Goal: Task Accomplishment & Management: Manage account settings

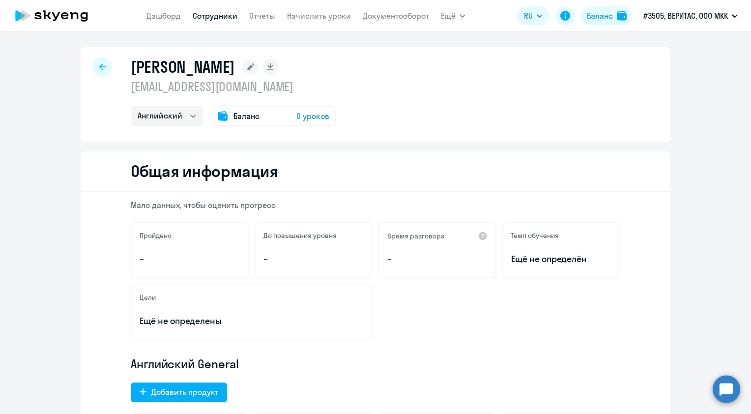
select select "english"
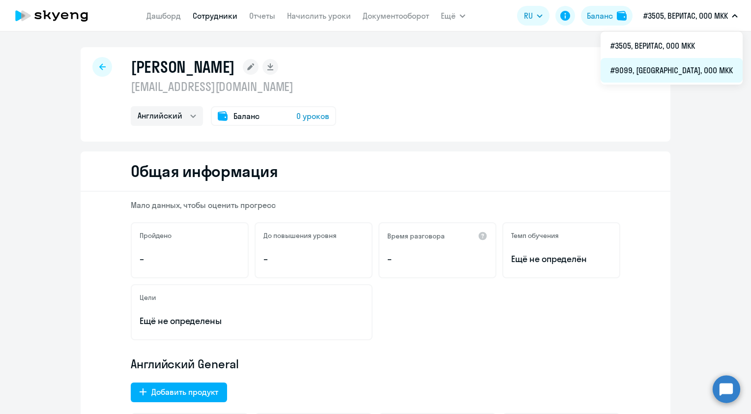
click at [689, 67] on li "#9099, [GEOGRAPHIC_DATA], ООО МКК" at bounding box center [672, 70] width 142 height 25
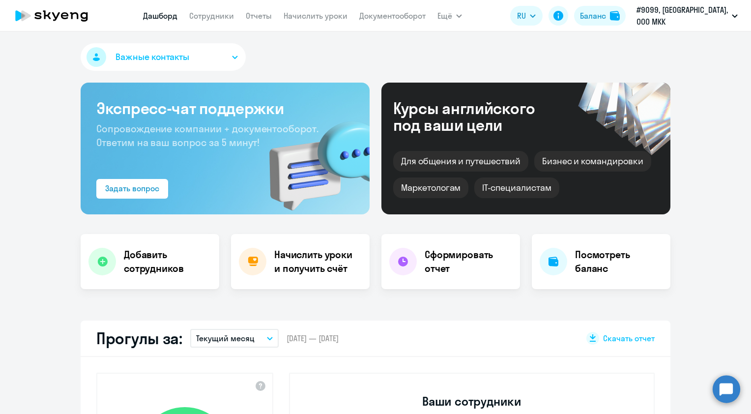
select select "30"
click at [232, 19] on link "Сотрудники" at bounding box center [211, 16] width 45 height 10
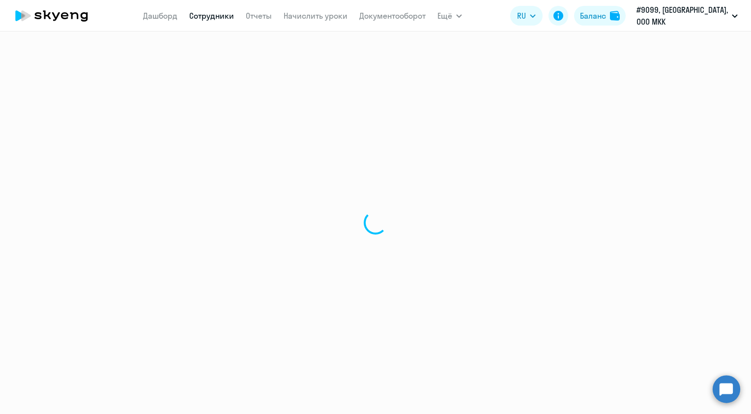
select select "30"
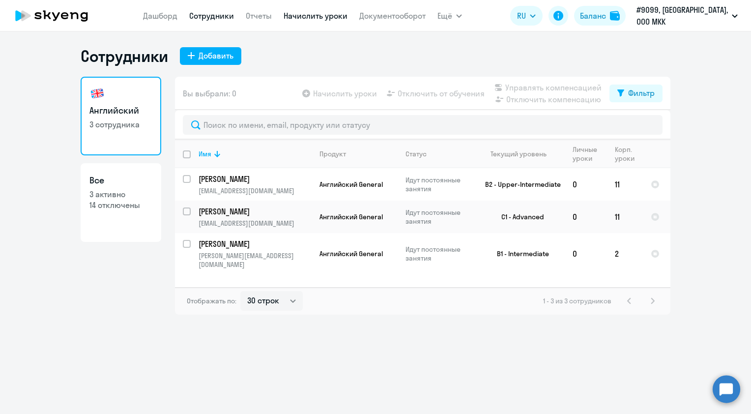
click at [320, 17] on link "Начислить уроки" at bounding box center [316, 16] width 64 height 10
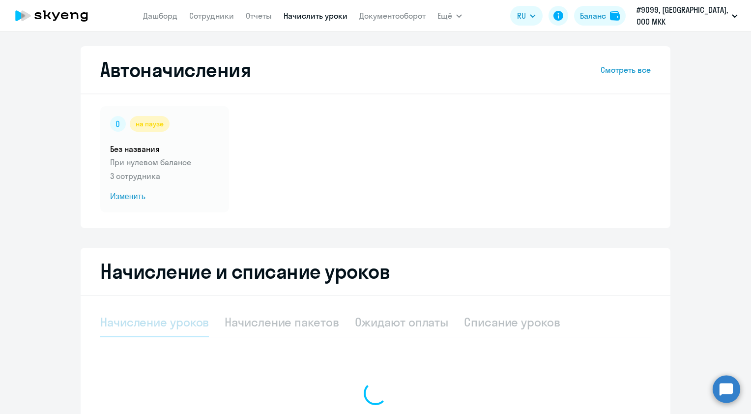
select select "10"
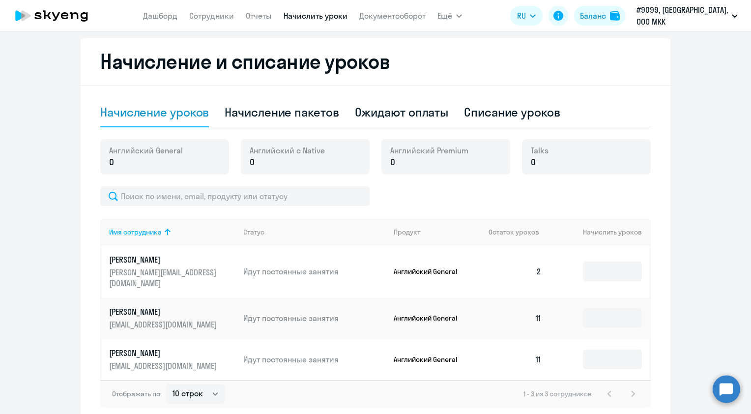
scroll to position [248, 0]
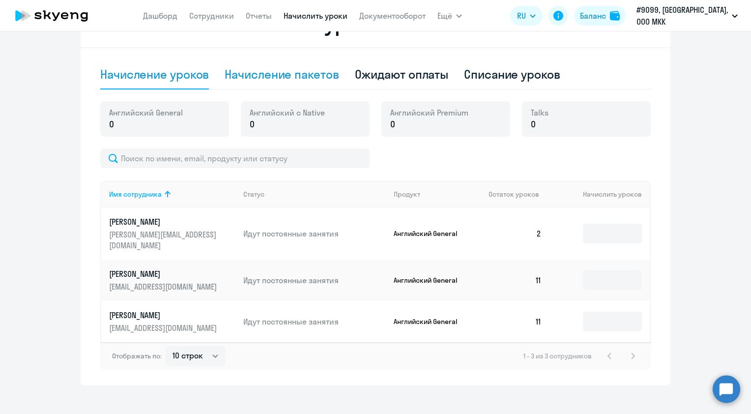
click at [287, 71] on div "Начисление пакетов" at bounding box center [282, 74] width 114 height 16
select select "10"
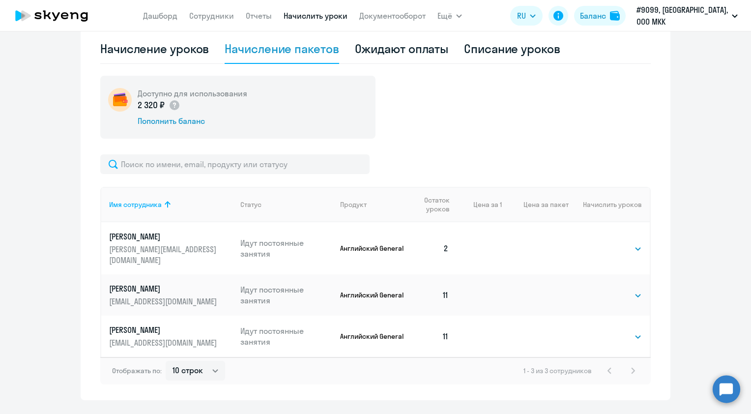
scroll to position [288, 0]
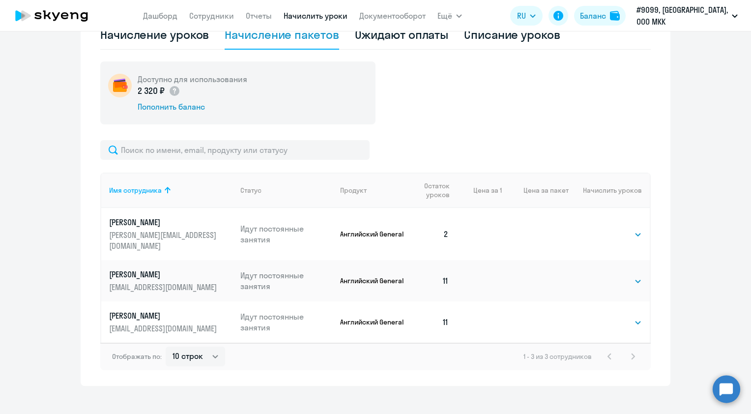
click at [177, 226] on p "[PERSON_NAME]" at bounding box center [164, 222] width 110 height 11
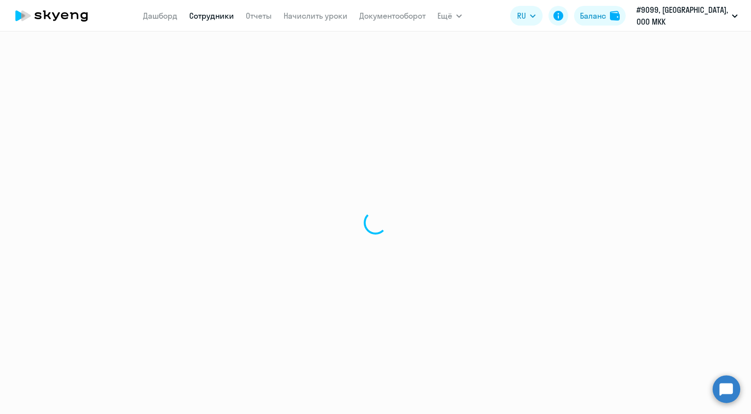
select select "english"
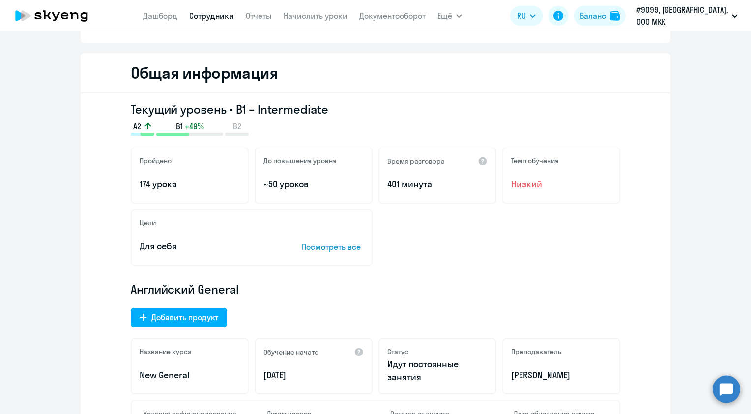
scroll to position [79, 0]
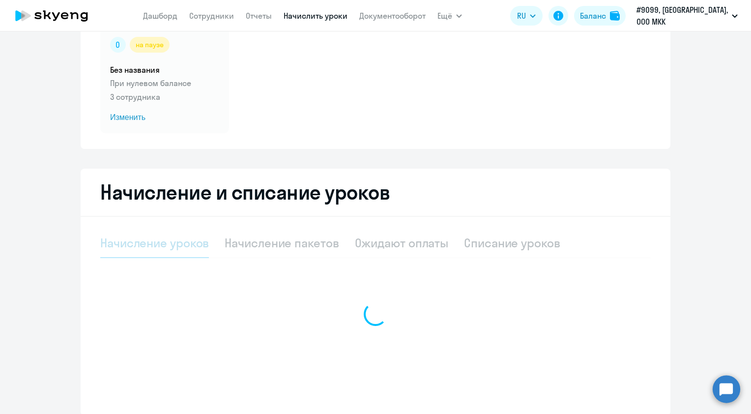
select select "10"
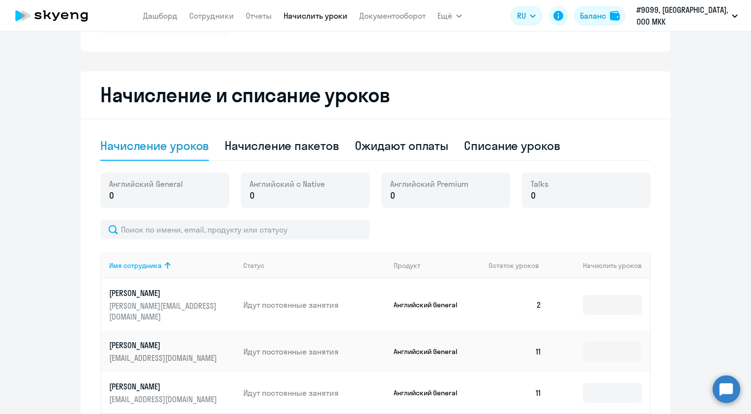
scroll to position [178, 0]
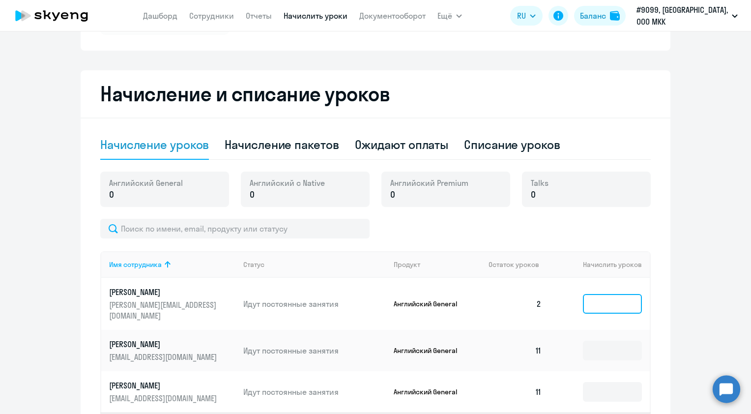
click at [617, 303] on input at bounding box center [612, 304] width 59 height 20
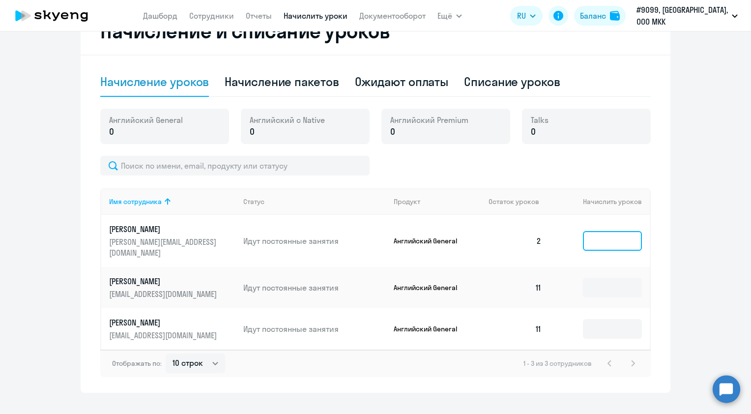
scroll to position [248, 0]
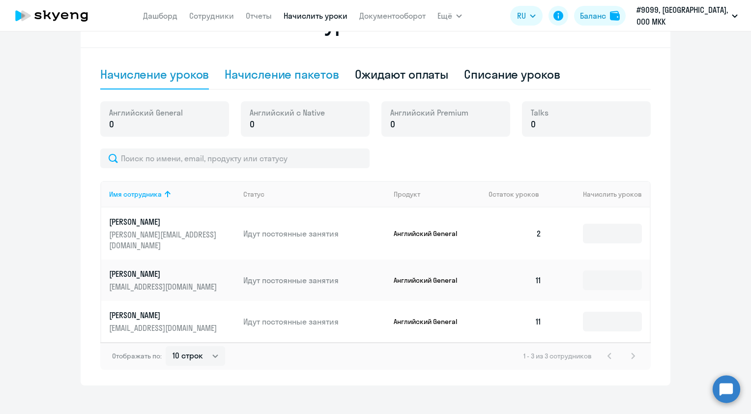
click at [312, 78] on div "Начисление пакетов" at bounding box center [282, 74] width 114 height 16
select select "10"
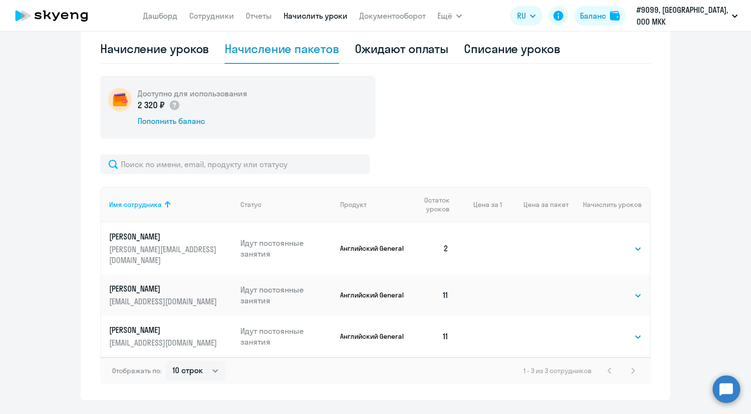
scroll to position [288, 0]
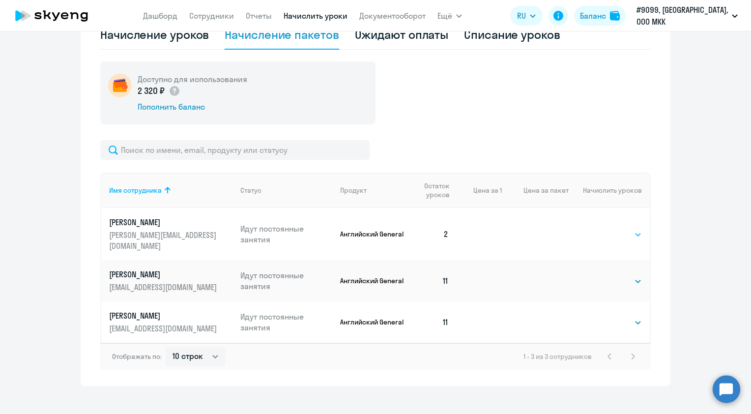
click at [629, 229] on select "Выбрать 4 8 16 32 64 96 128" at bounding box center [622, 235] width 40 height 12
select select "4"
click at [602, 229] on select "Выбрать 4 8 16 32 64 96 128" at bounding box center [622, 235] width 40 height 12
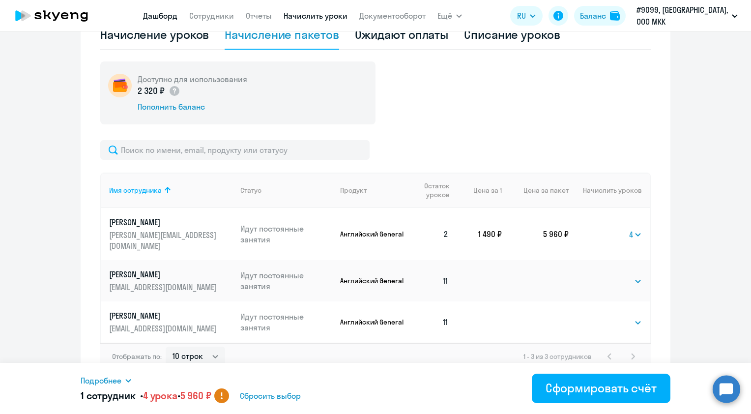
click at [164, 15] on link "Дашборд" at bounding box center [160, 16] width 34 height 10
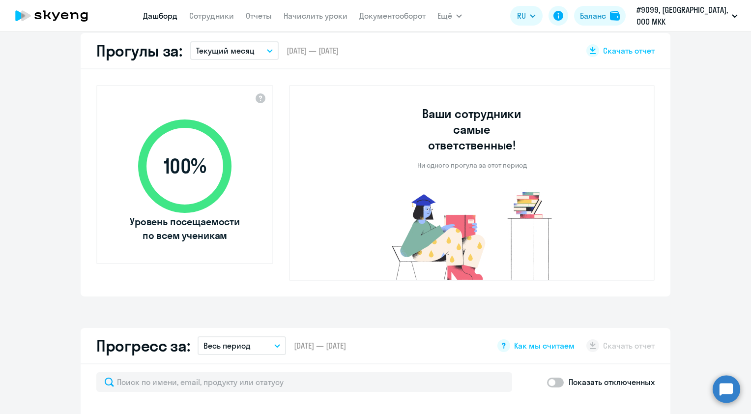
click at [389, 22] on nav "[PERSON_NAME] Отчеты Начислить уроки Документооборот" at bounding box center [284, 16] width 283 height 20
select select "30"
click at [390, 19] on link "Документооборот" at bounding box center [392, 16] width 66 height 10
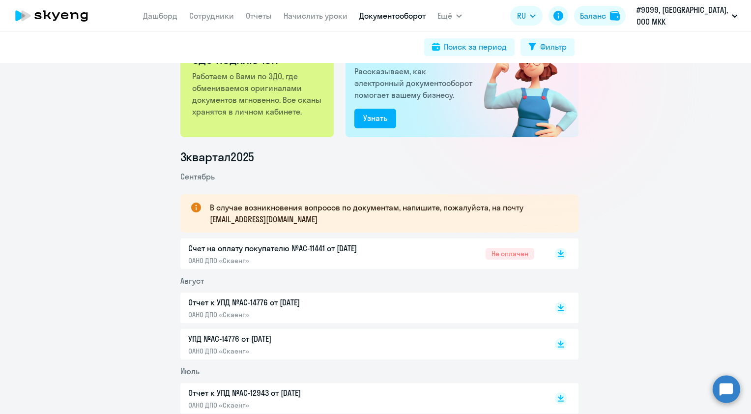
scroll to position [98, 0]
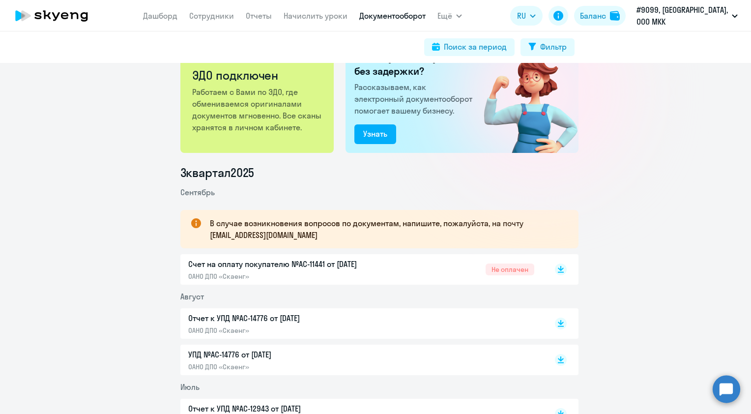
scroll to position [0, 0]
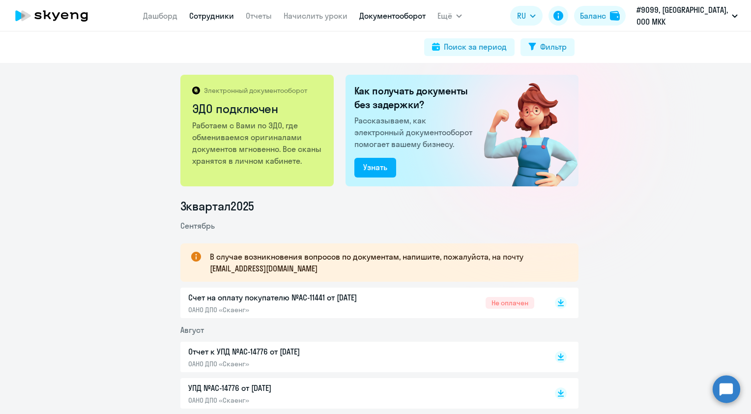
click at [216, 11] on link "Сотрудники" at bounding box center [211, 16] width 45 height 10
select select "30"
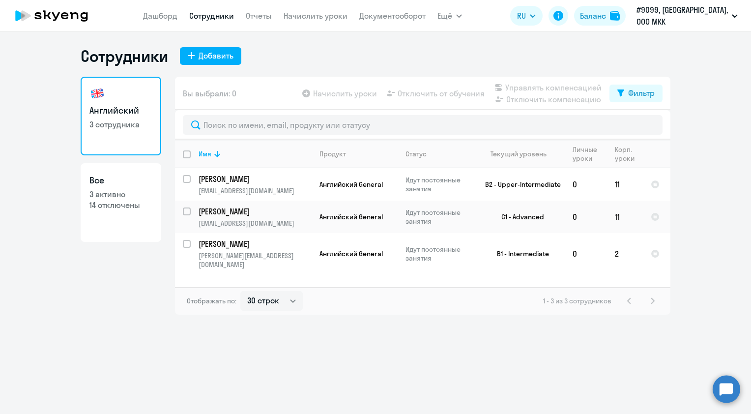
click at [416, 96] on app-table-action-button "Отключить от обучения" at bounding box center [435, 94] width 100 height 12
click at [187, 178] on input "select row 20479038" at bounding box center [193, 185] width 20 height 20
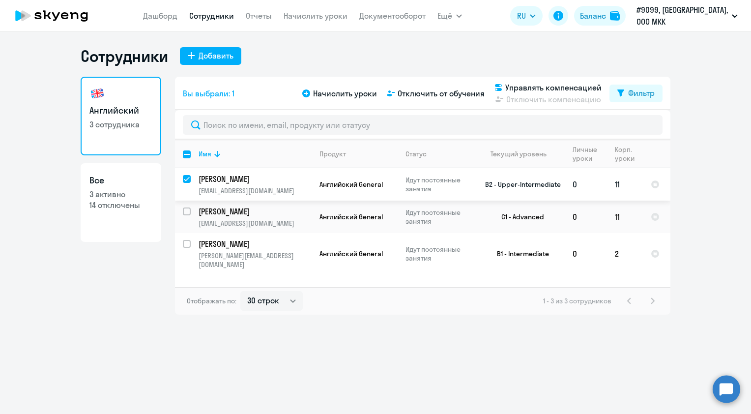
click at [185, 178] on input "deselect row 20479038" at bounding box center [193, 185] width 20 height 20
checkbox input "false"
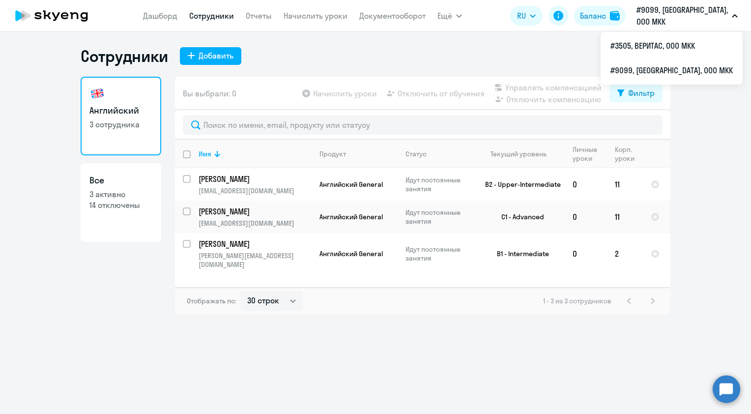
click at [688, 21] on p "#9099, [GEOGRAPHIC_DATA], ООО МКК" at bounding box center [682, 16] width 91 height 24
click at [688, 46] on li "#3505, ВЕРИТАС, ООО МКК" at bounding box center [672, 45] width 142 height 25
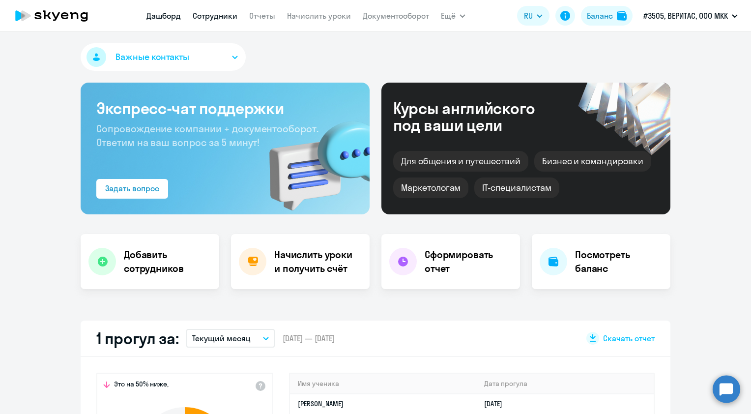
click at [224, 20] on link "Сотрудники" at bounding box center [215, 16] width 45 height 10
select select "30"
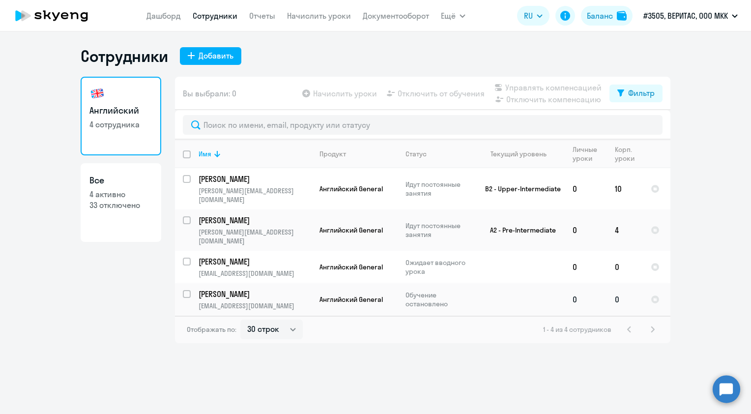
click at [191, 283] on td "[PERSON_NAME] [PERSON_NAME][EMAIL_ADDRESS][DOMAIN_NAME]" at bounding box center [251, 299] width 121 height 32
select select "english"
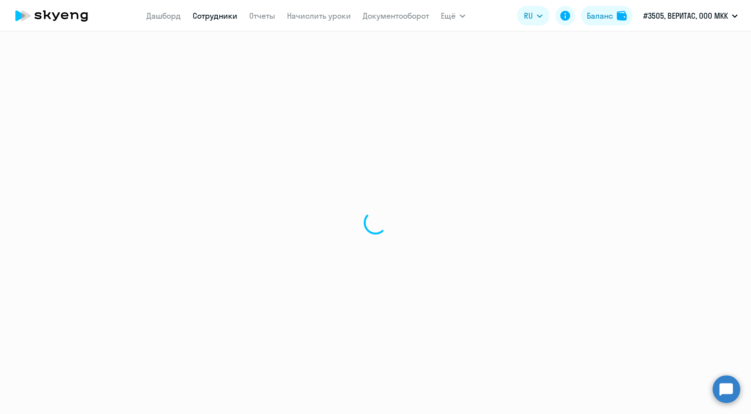
select select "30"
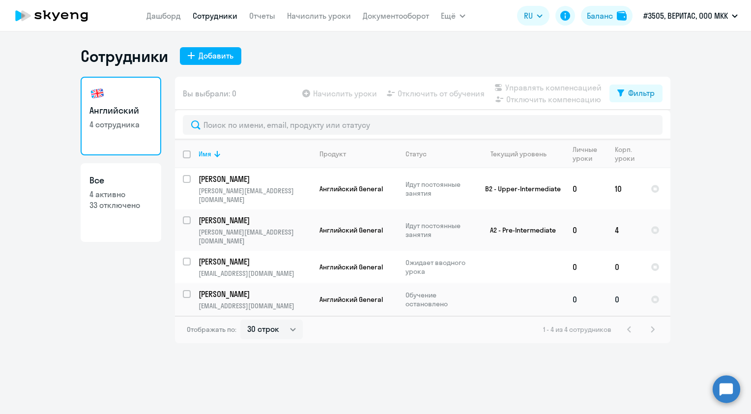
click at [189, 290] on input "select row 37349227" at bounding box center [193, 300] width 20 height 20
checkbox input "true"
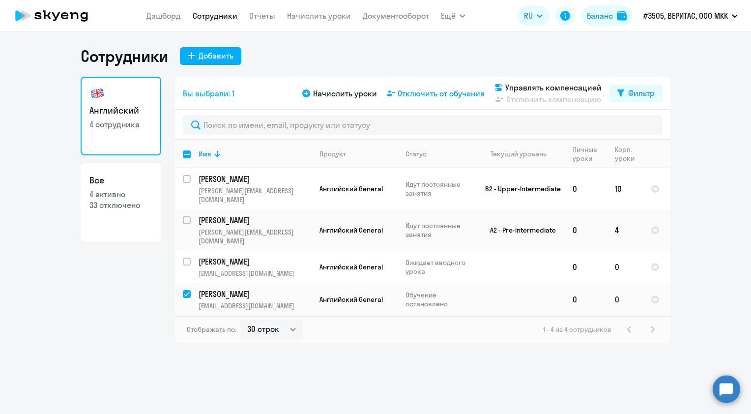
click at [413, 91] on span "Отключить от обучения" at bounding box center [441, 94] width 87 height 12
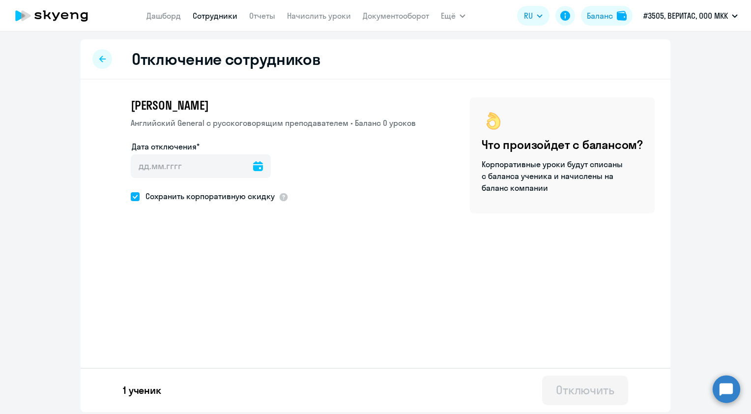
click at [253, 164] on icon at bounding box center [258, 166] width 10 height 10
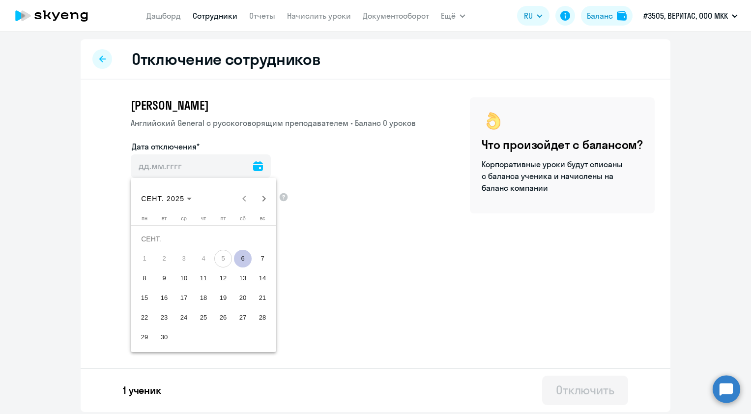
click at [241, 266] on span "6" at bounding box center [243, 259] width 18 height 18
type input "[DATE]"
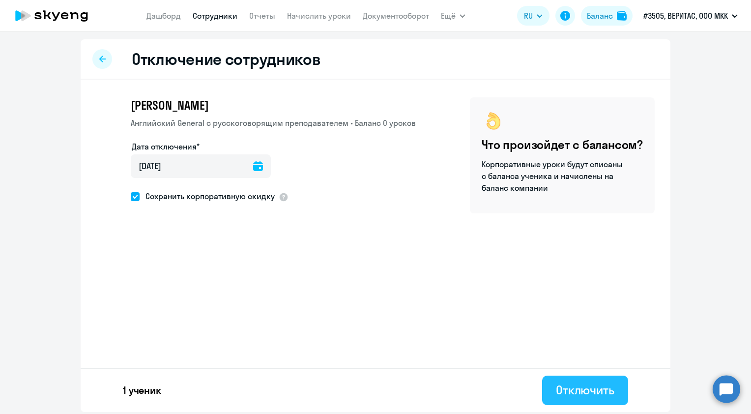
click at [617, 397] on button "Отключить" at bounding box center [585, 391] width 86 height 30
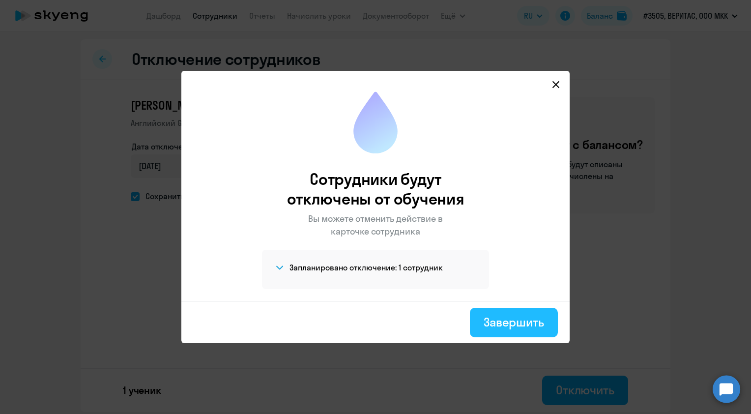
click at [540, 314] on div "Завершить" at bounding box center [514, 322] width 60 height 16
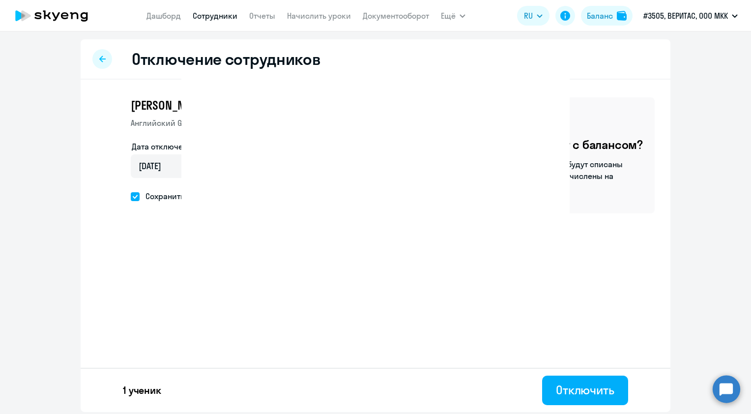
select select "30"
